Goal: Task Accomplishment & Management: Use online tool/utility

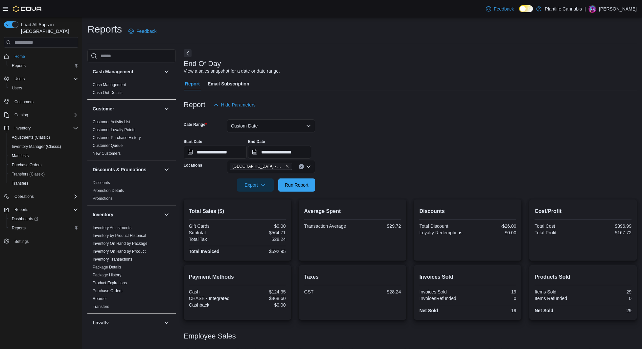
scroll to position [26, 0]
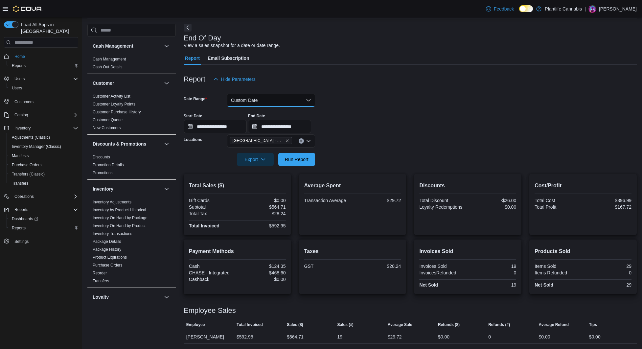
click at [267, 101] on button "Custom Date" at bounding box center [271, 100] width 88 height 13
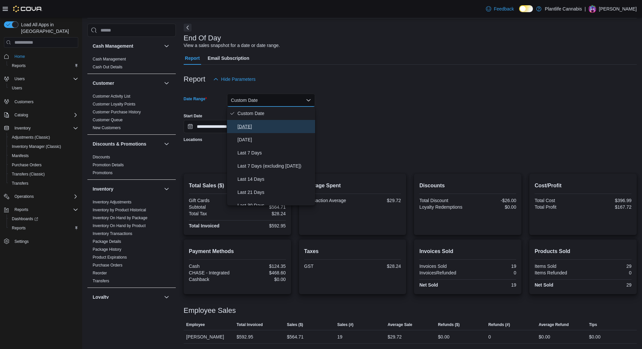
drag, startPoint x: 251, startPoint y: 127, endPoint x: 285, endPoint y: 145, distance: 37.5
click at [251, 127] on span "[DATE]" at bounding box center [275, 127] width 75 height 8
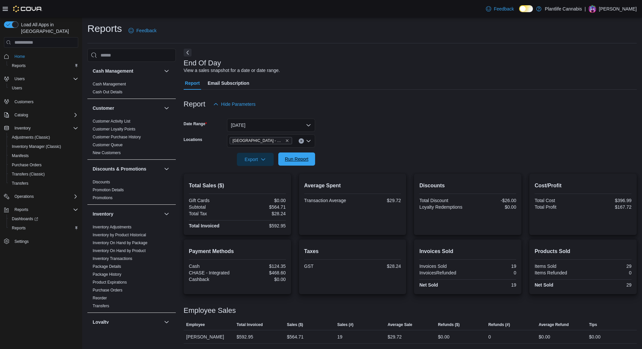
click at [301, 159] on span "Run Report" at bounding box center [297, 159] width 24 height 7
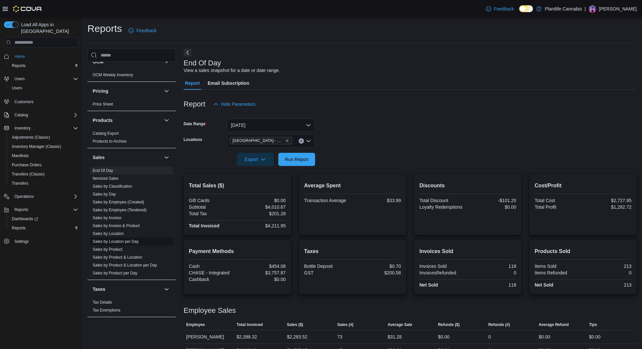
scroll to position [5, 0]
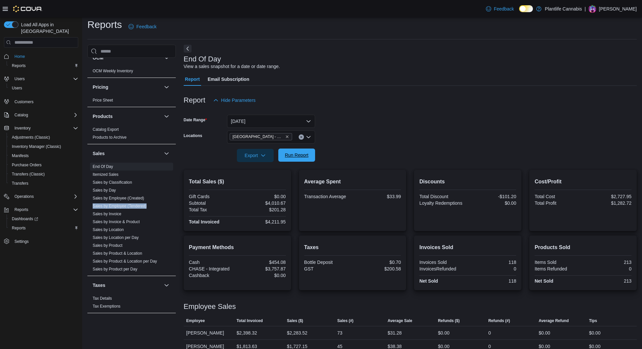
click at [298, 152] on span "Run Report" at bounding box center [297, 155] width 24 height 7
click at [281, 203] on div "$4,107.64" at bounding box center [262, 202] width 47 height 5
copy div "4,107.64"
click at [303, 331] on div "$2,380.49" at bounding box center [297, 333] width 20 height 8
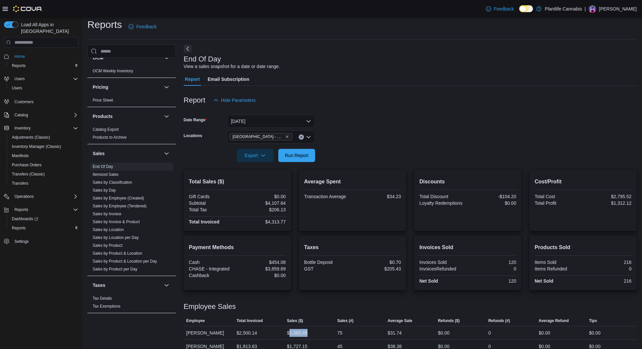
click at [303, 331] on div "$2,380.49" at bounding box center [297, 333] width 20 height 8
copy div "2,380.49"
click at [275, 223] on div "$4,313.77" at bounding box center [262, 221] width 47 height 5
click at [274, 223] on div "$4,313.77" at bounding box center [262, 221] width 47 height 5
copy div "4,313.77"
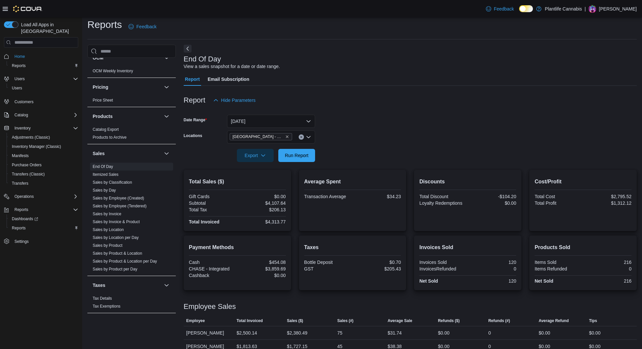
click at [279, 268] on div "$3,859.69" at bounding box center [262, 268] width 47 height 5
copy div "3,859.69"
click at [283, 203] on div "$4,107.64" at bounding box center [262, 202] width 47 height 5
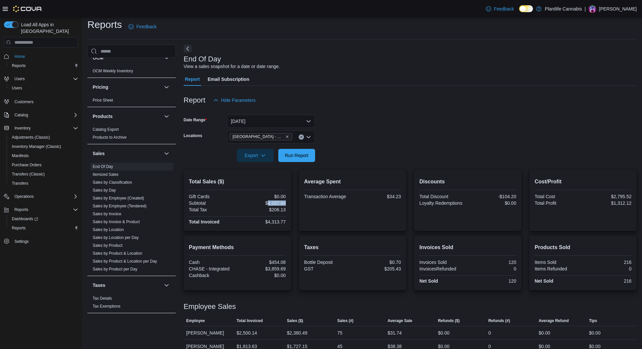
copy div "4,107.64"
click at [292, 154] on span "Run Report" at bounding box center [297, 155] width 24 height 7
click at [276, 203] on div "$4,148.61" at bounding box center [262, 202] width 47 height 5
copy div "4,148.61"
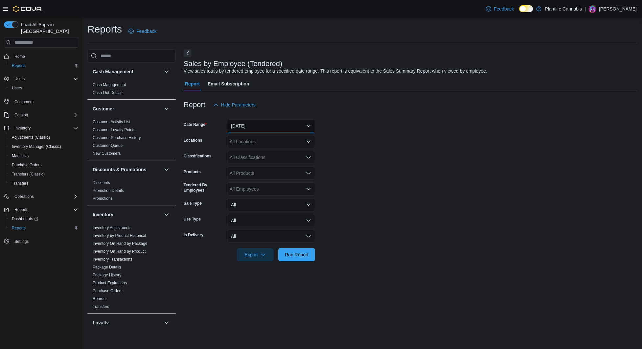
click at [290, 130] on button "[DATE]" at bounding box center [271, 125] width 88 height 13
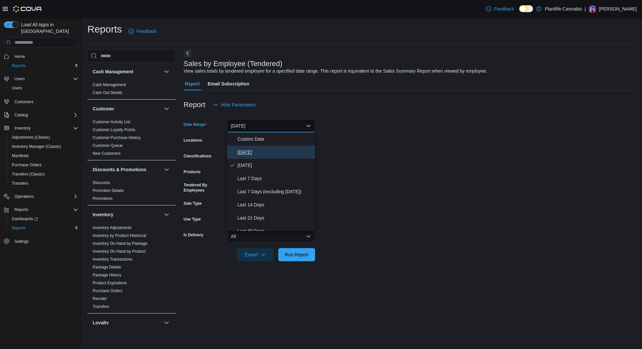
click at [271, 156] on button "[DATE]" at bounding box center [271, 152] width 88 height 13
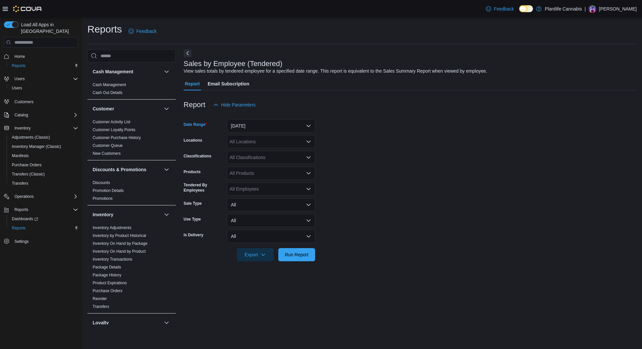
click at [265, 147] on div "All Locations" at bounding box center [271, 141] width 88 height 13
type input "***"
click at [265, 149] on button "[GEOGRAPHIC_DATA] - Mahogany Market" at bounding box center [271, 153] width 88 height 10
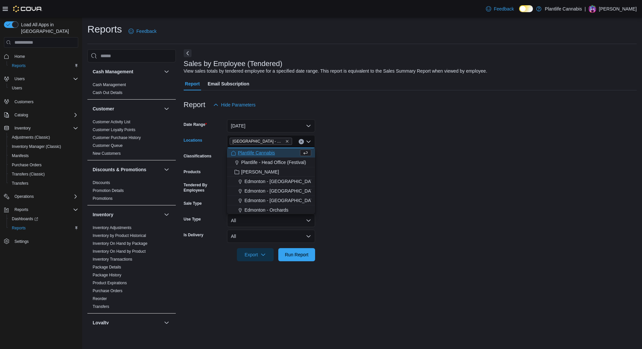
drag, startPoint x: 356, startPoint y: 154, endPoint x: 298, endPoint y: 160, distance: 58.4
click at [356, 154] on form "Date Range Today Locations Calgary - Mahogany Market Combo box. Selected. Calga…" at bounding box center [410, 186] width 453 height 150
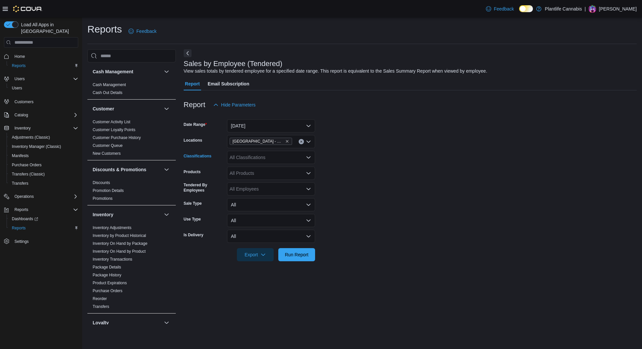
click at [247, 159] on div "All Classifications" at bounding box center [271, 157] width 88 height 13
type input "***"
click at [266, 169] on span "Accessory Group" at bounding box center [258, 168] width 35 height 7
drag, startPoint x: 345, startPoint y: 162, endPoint x: 299, endPoint y: 231, distance: 82.8
click at [345, 162] on form "Date Range Today Locations Calgary - Mahogany Market Classifications Accessory …" at bounding box center [410, 186] width 453 height 150
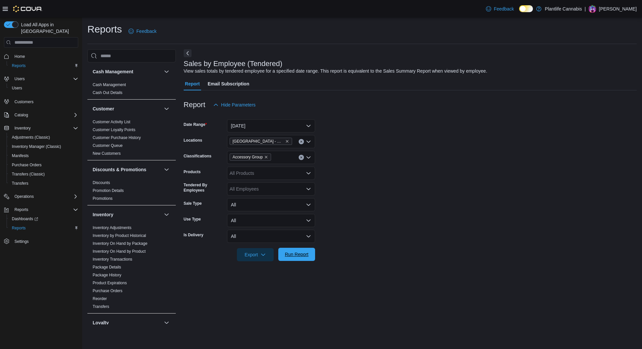
click at [296, 249] on span "Run Report" at bounding box center [296, 254] width 29 height 13
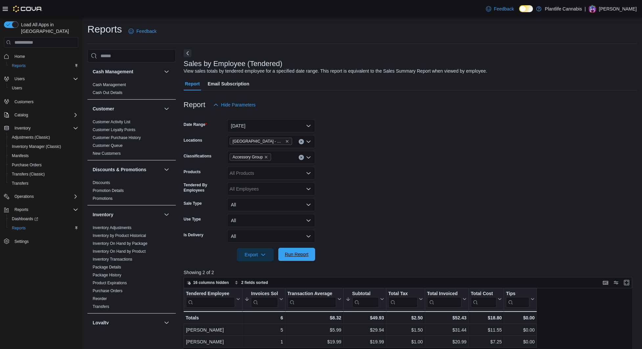
click at [298, 251] on span "Run Report" at bounding box center [296, 254] width 29 height 13
drag, startPoint x: 304, startPoint y: 250, endPoint x: 331, endPoint y: 254, distance: 27.2
click at [303, 250] on span "Run Report" at bounding box center [296, 254] width 29 height 13
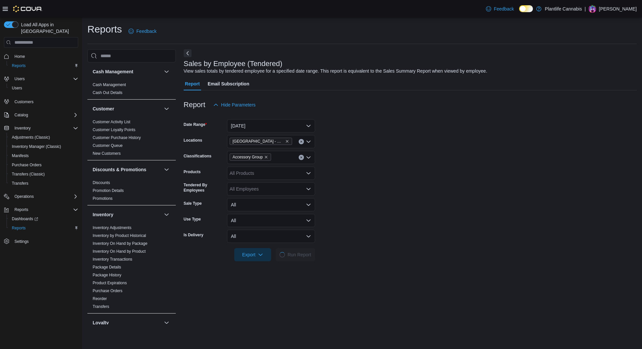
scroll to position [17, 0]
